Goal: Information Seeking & Learning: Understand process/instructions

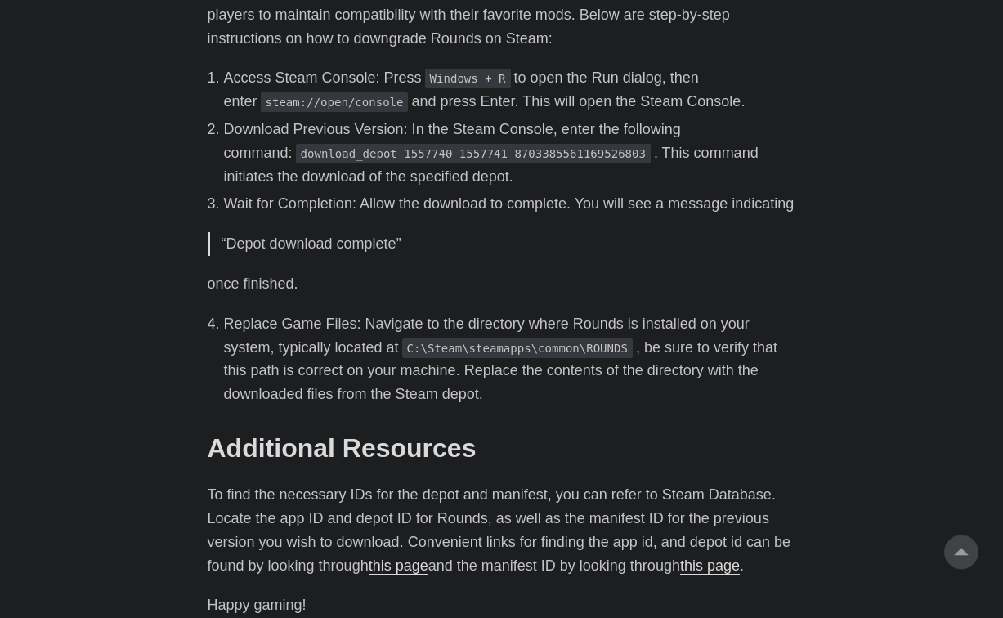
scroll to position [748, 0]
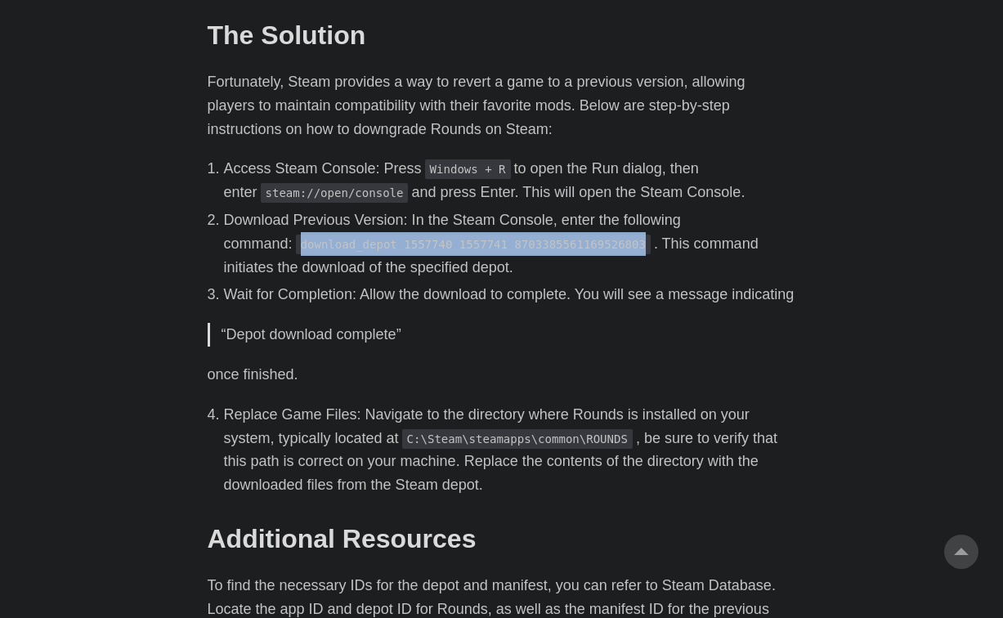
drag, startPoint x: 232, startPoint y: 245, endPoint x: 556, endPoint y: 244, distance: 323.6
click at [556, 244] on li "Download Previous Version: In the Steam Console, enter the following command: d…" at bounding box center [510, 243] width 572 height 70
copy code "download_depot 1557740 1557741 8703385561169526803"
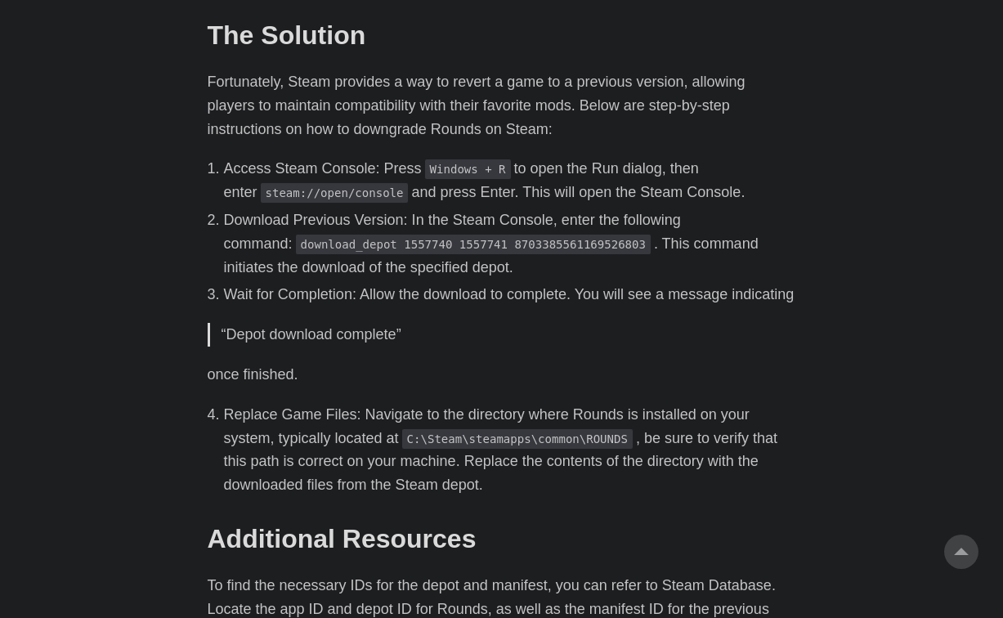
click at [583, 276] on li "Download Previous Version: In the Steam Console, enter the following command: d…" at bounding box center [510, 243] width 572 height 70
drag, startPoint x: 892, startPoint y: 353, endPoint x: 880, endPoint y: 346, distance: 13.2
click at [886, 349] on body "[PERSON_NAME] Home About Posts Tags Archive Resume" at bounding box center [501, 131] width 1003 height 1759
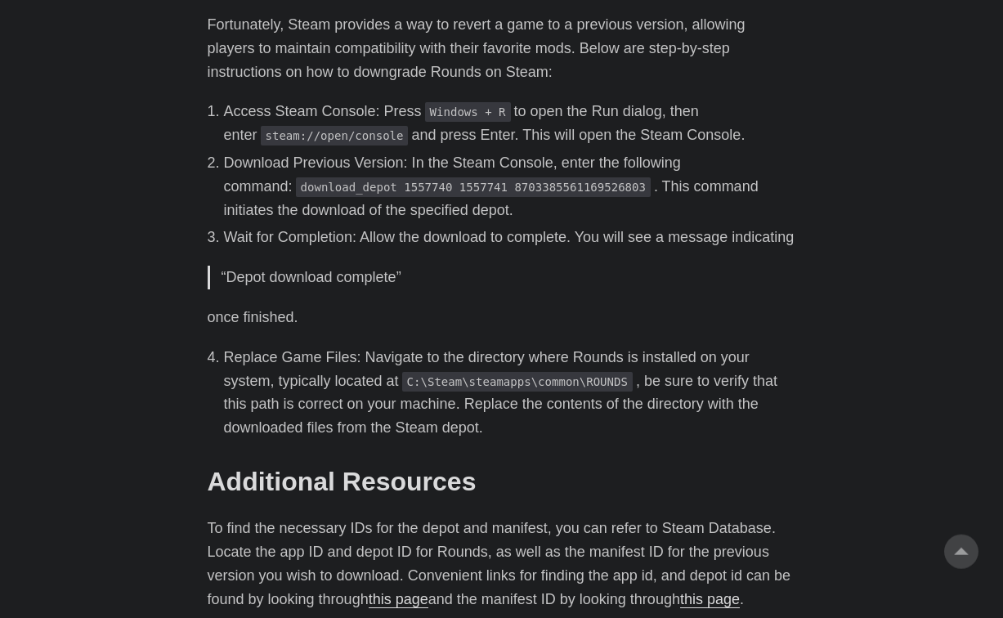
scroll to position [831, 0]
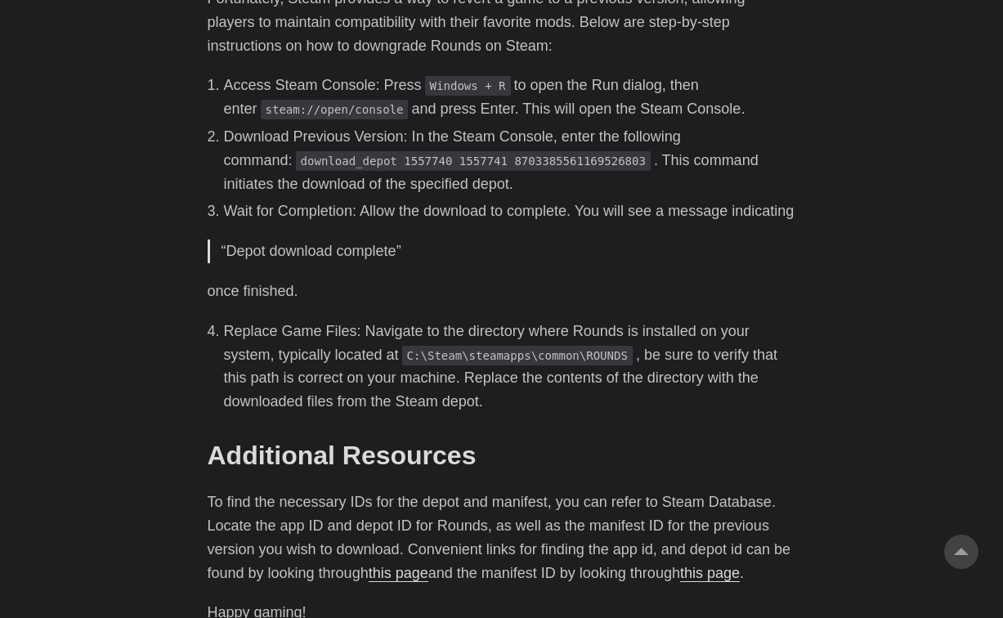
click at [152, 445] on body "[PERSON_NAME] Home About Posts Tags Archive Resume" at bounding box center [501, 48] width 1003 height 1759
click at [164, 486] on body "[PERSON_NAME] Home About Posts Tags Archive Resume" at bounding box center [501, 48] width 1003 height 1759
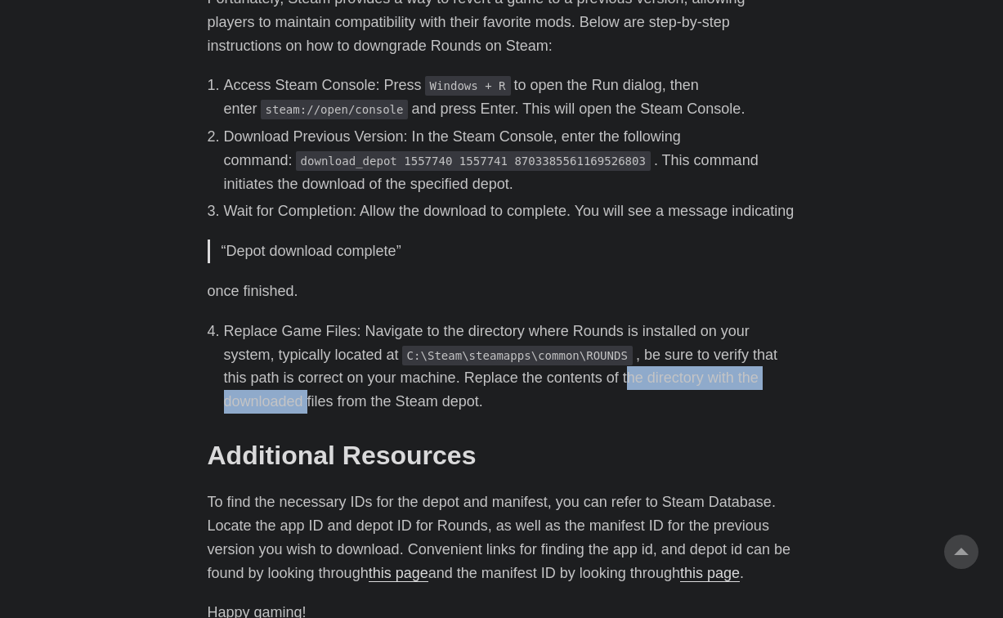
drag, startPoint x: 606, startPoint y: 411, endPoint x: 781, endPoint y: 399, distance: 176.1
click at [781, 399] on li "Replace Game Files: Navigate to the directory where Rounds is installed on your…" at bounding box center [510, 367] width 572 height 94
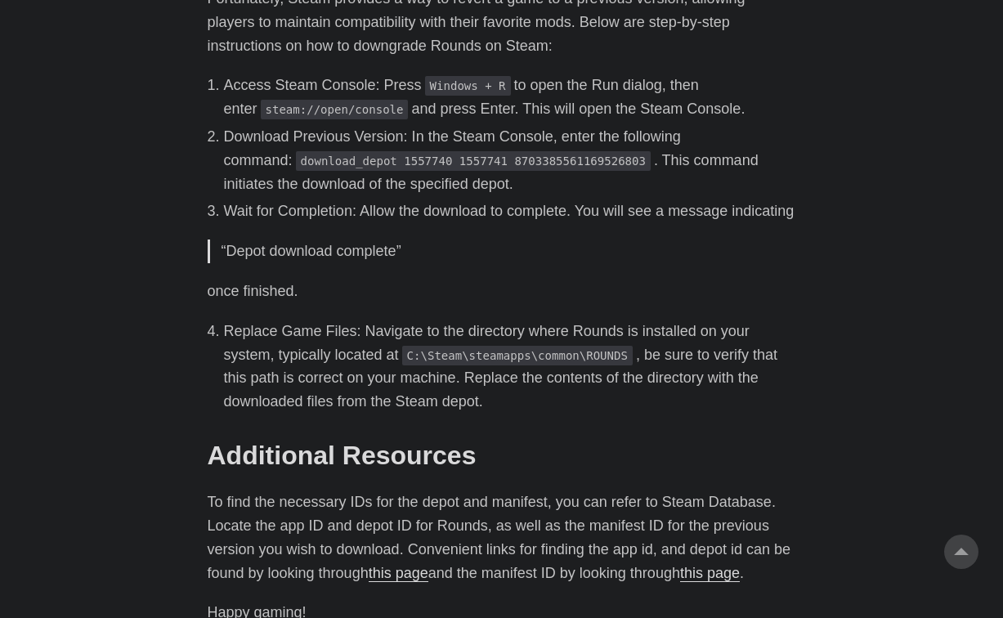
click at [392, 413] on li "Replace Game Files: Navigate to the directory where Rounds is installed on your…" at bounding box center [510, 367] width 572 height 94
click at [544, 459] on div "Recently, Rounds, a Steam game with a vibrant modding community , released an u…" at bounding box center [502, 228] width 588 height 873
click at [850, 240] on body "[PERSON_NAME] Home About Posts Tags Archive Resume" at bounding box center [501, 48] width 1003 height 1759
click at [798, 250] on main "How To Downgrade Rounds The Game to Maintain Mod Compatibility [DATE] · 2 min ·…" at bounding box center [502, 48] width 628 height 1661
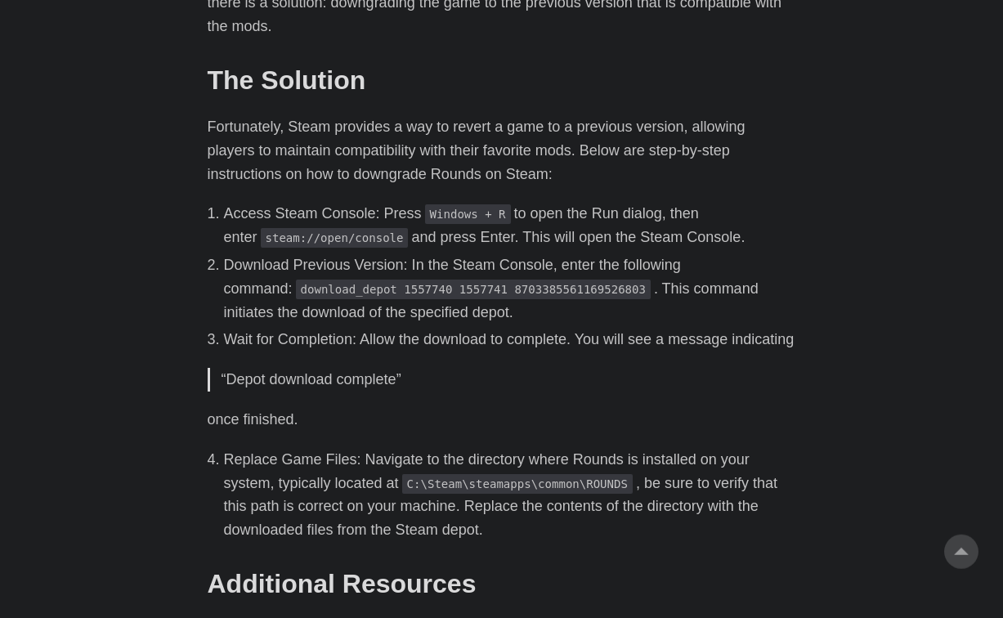
scroll to position [750, 0]
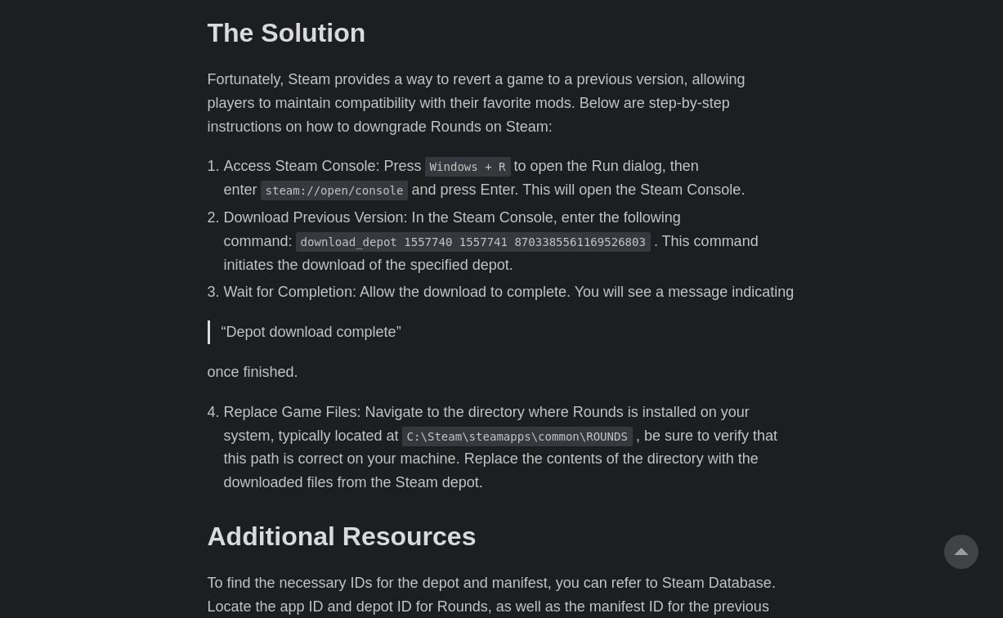
click at [856, 308] on body "[PERSON_NAME] Home About Posts Tags Archive Resume" at bounding box center [501, 129] width 1003 height 1759
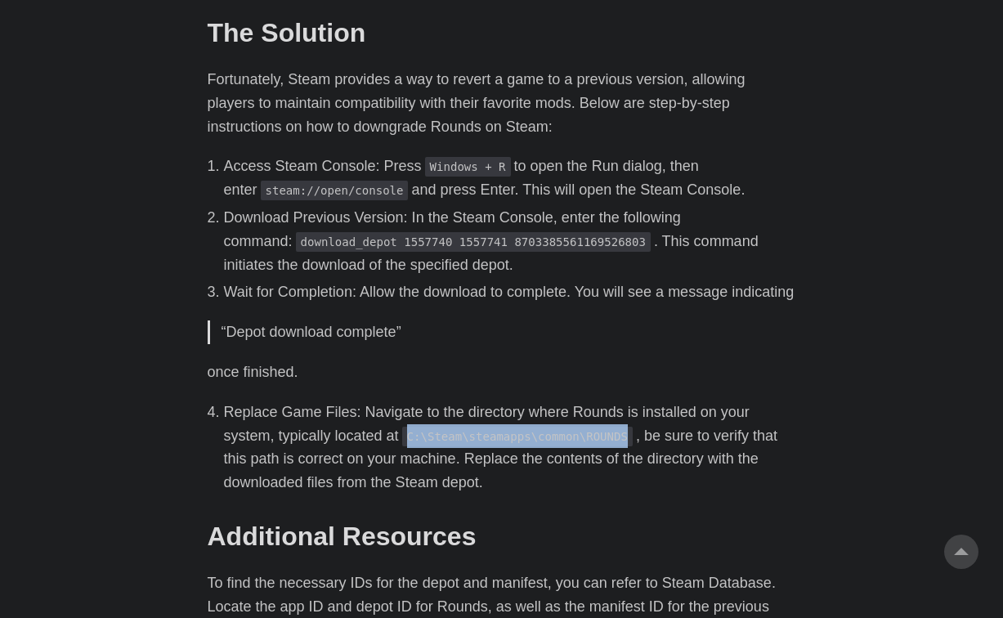
drag, startPoint x: 359, startPoint y: 464, endPoint x: 556, endPoint y: 465, distance: 196.9
click at [556, 446] on code "C:\Steam\steamapps\common\ROUNDS" at bounding box center [517, 437] width 230 height 20
copy code "C:\Steam\steamapps\common\ROUNDS"
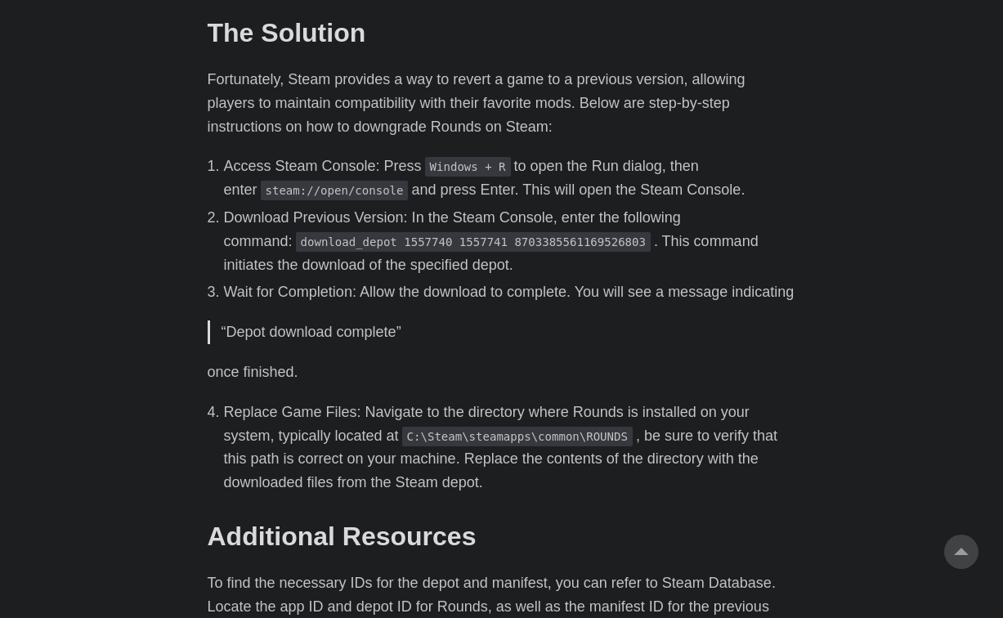
click at [908, 315] on body "[PERSON_NAME] Home About Posts Tags Archive Resume" at bounding box center [501, 129] width 1003 height 1759
click at [857, 340] on body "[PERSON_NAME] Home About Posts Tags Archive Resume" at bounding box center [501, 129] width 1003 height 1759
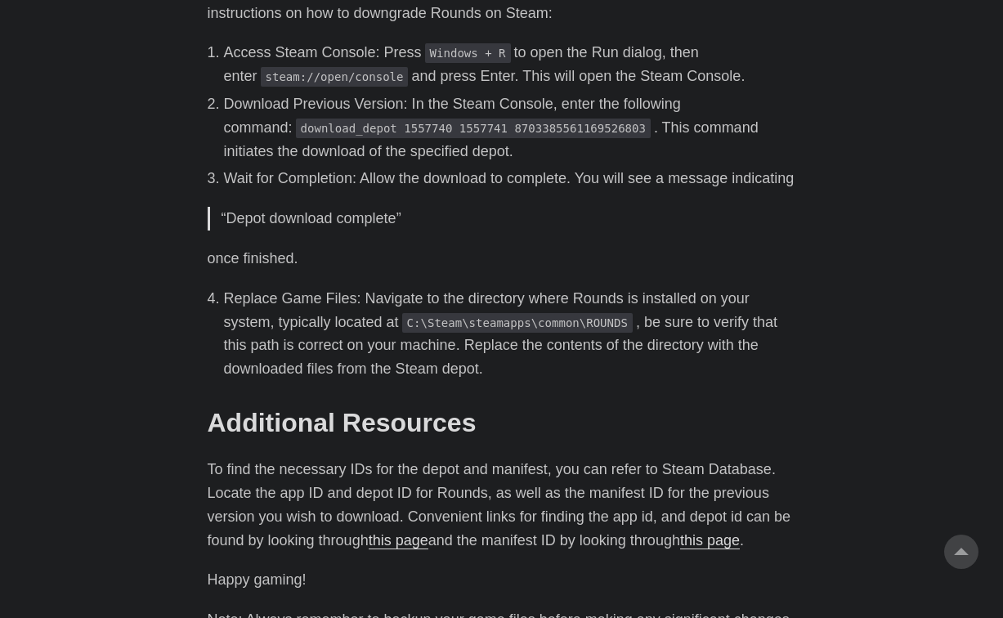
scroll to position [831, 0]
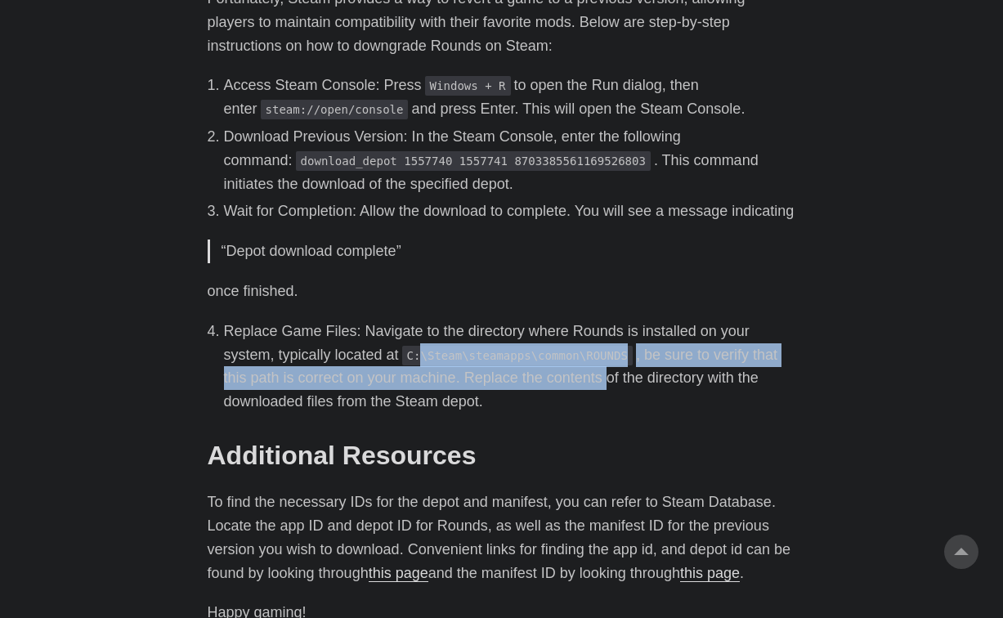
drag, startPoint x: 373, startPoint y: 381, endPoint x: 364, endPoint y: 375, distance: 10.7
click at [528, 397] on li "Replace Game Files: Navigate to the directory where Rounds is installed on your…" at bounding box center [510, 367] width 572 height 94
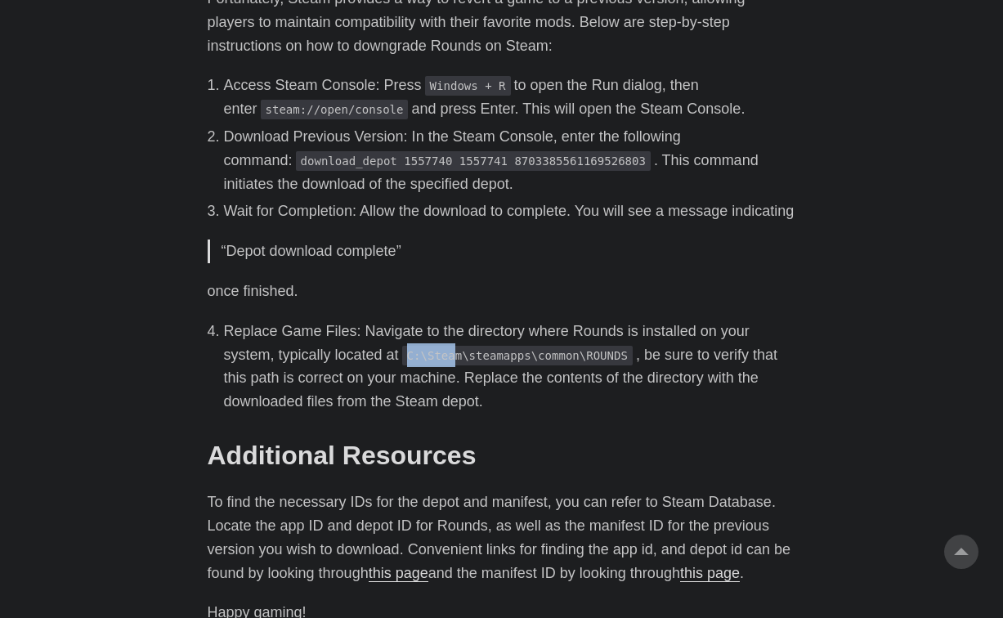
click at [402, 365] on code "C:\Steam\steamapps\common\ROUNDS" at bounding box center [517, 356] width 230 height 20
drag, startPoint x: 356, startPoint y: 374, endPoint x: 558, endPoint y: 377, distance: 201.9
click at [558, 365] on code "C:\Steam\steamapps\common\ROUNDS" at bounding box center [517, 356] width 230 height 20
click at [542, 467] on h2 "Additional Resources #" at bounding box center [502, 455] width 588 height 31
